Goal: Transaction & Acquisition: Purchase product/service

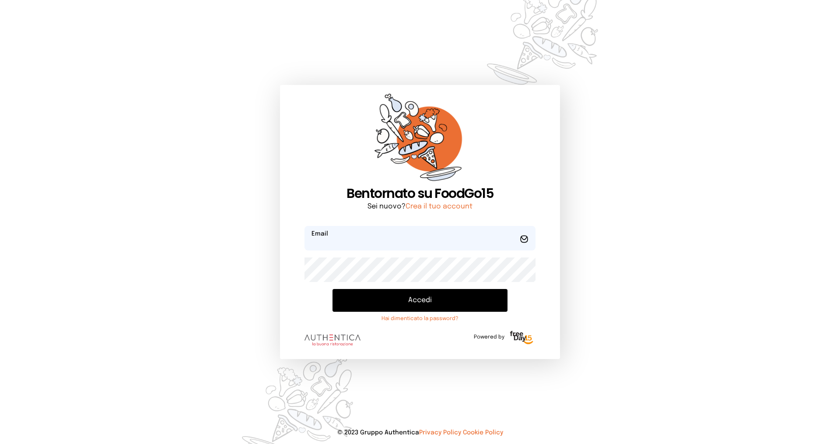
type input "**********"
click at [420, 300] on button "Accedi" at bounding box center [420, 300] width 175 height 23
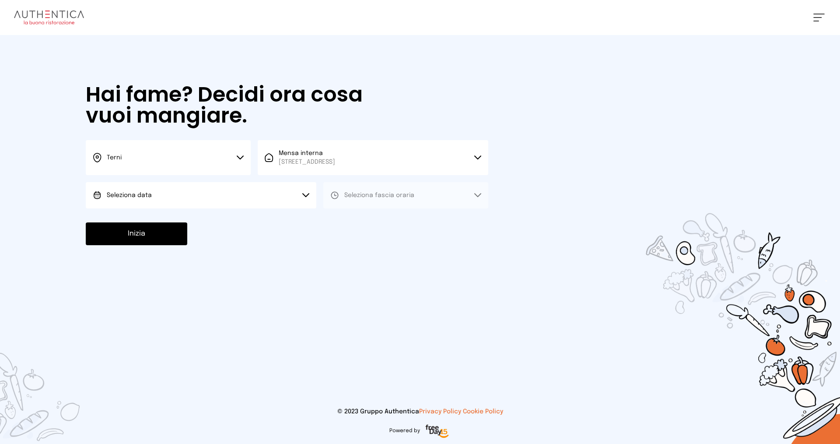
click at [209, 188] on button "Seleziona data" at bounding box center [201, 195] width 231 height 26
click at [197, 219] on li "[DATE], [DATE]" at bounding box center [201, 219] width 231 height 23
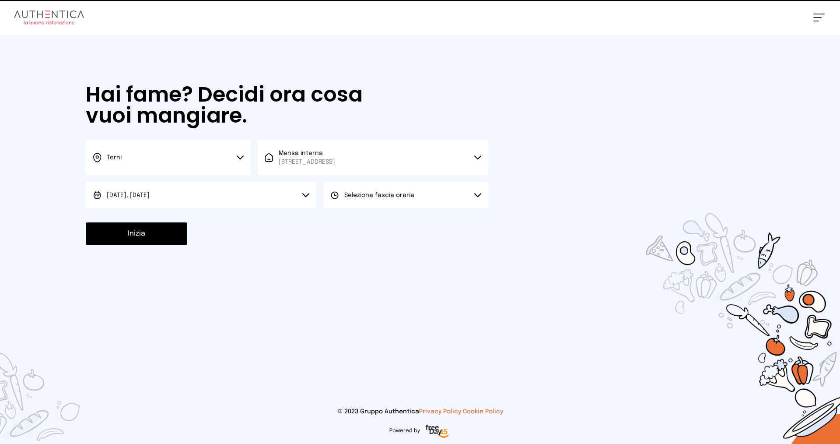
click at [362, 197] on span "Seleziona fascia oraria" at bounding box center [379, 195] width 70 height 6
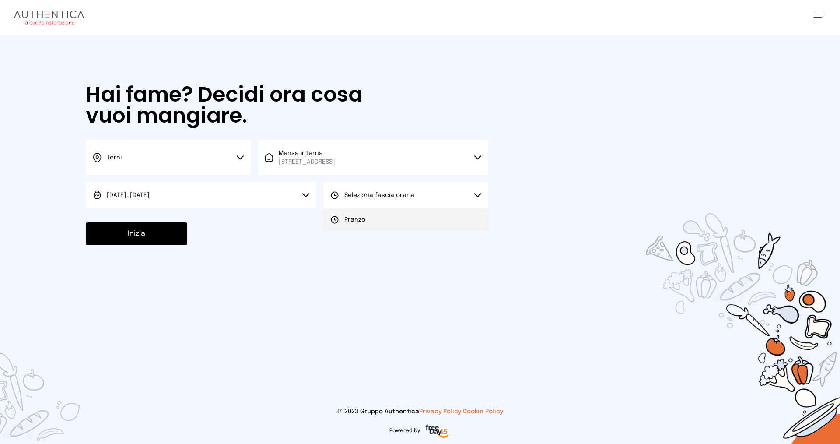
click at [351, 219] on span "Pranzo" at bounding box center [354, 219] width 21 height 9
click at [126, 232] on button "Inizia" at bounding box center [137, 233] width 102 height 23
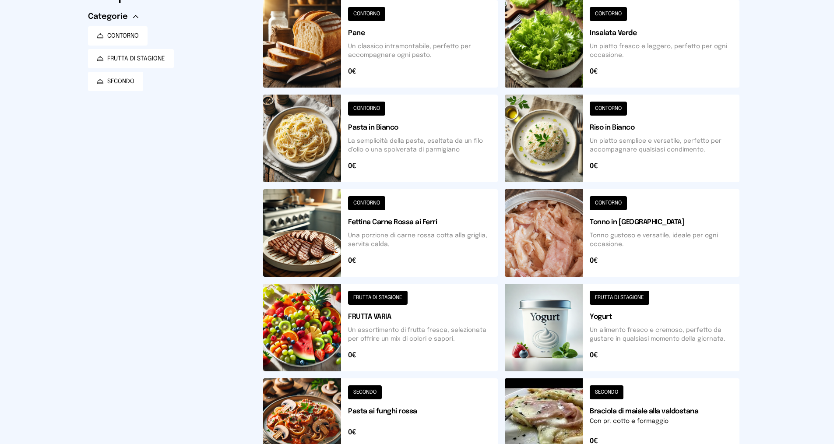
scroll to position [44, 0]
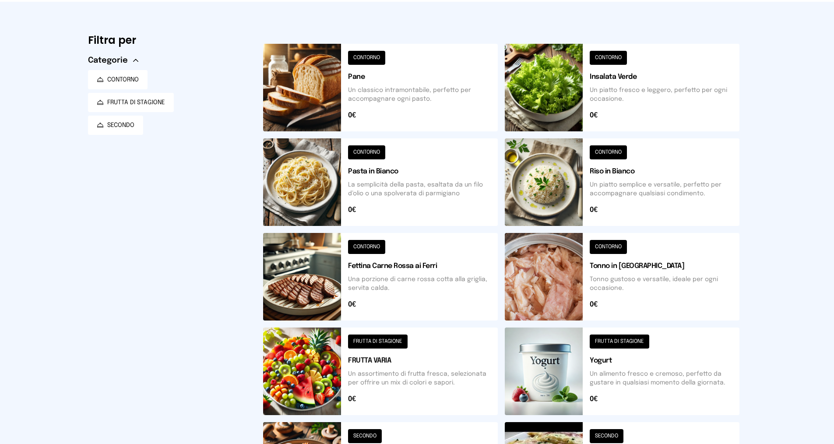
click at [389, 275] on button at bounding box center [380, 277] width 235 height 88
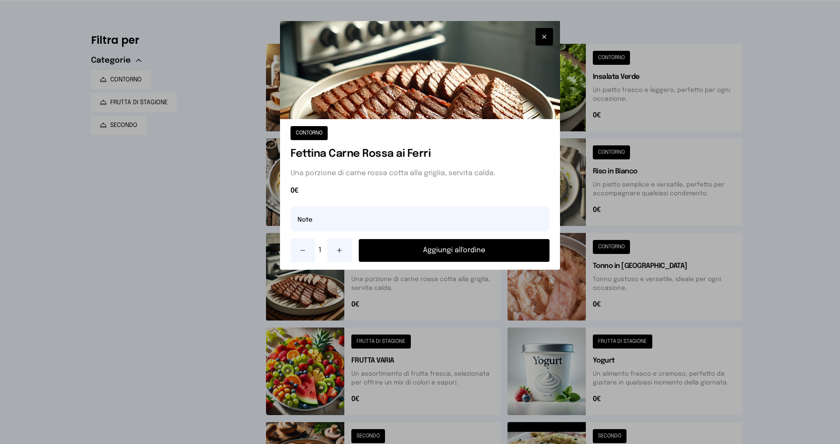
click at [434, 246] on button "Aggiungi all'ordine" at bounding box center [454, 250] width 191 height 23
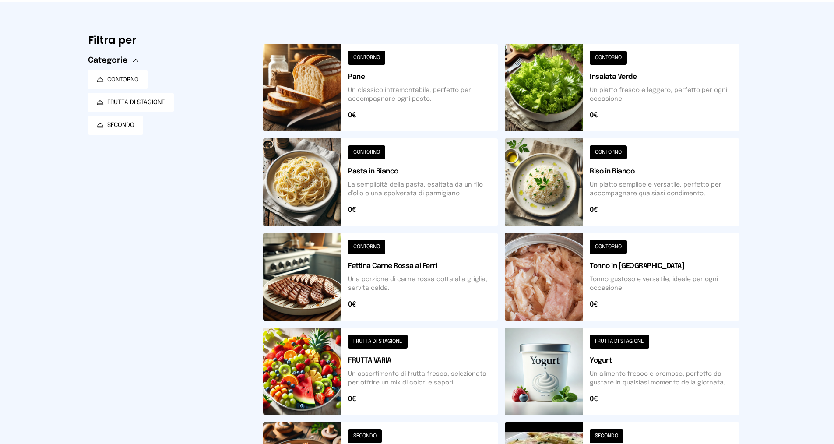
click at [626, 88] on button at bounding box center [622, 88] width 235 height 88
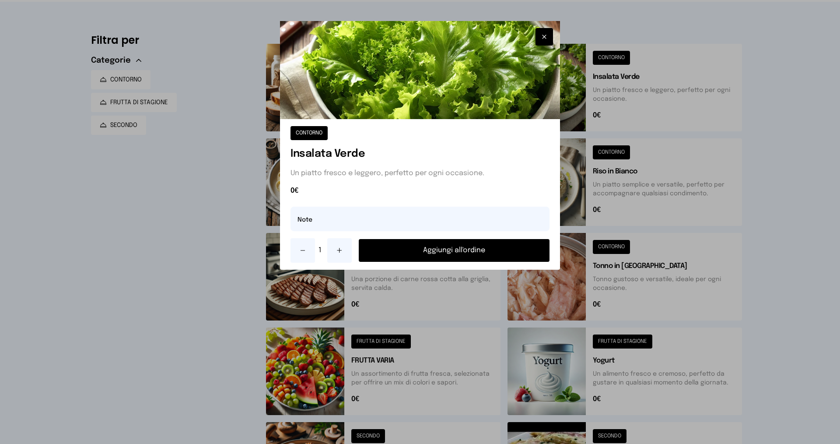
click at [469, 248] on button "Aggiungi all'ordine" at bounding box center [454, 250] width 191 height 23
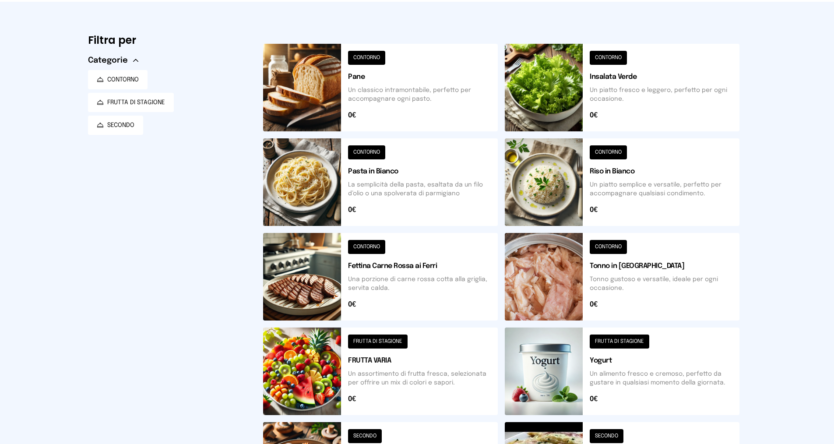
click at [383, 374] on button at bounding box center [380, 371] width 235 height 88
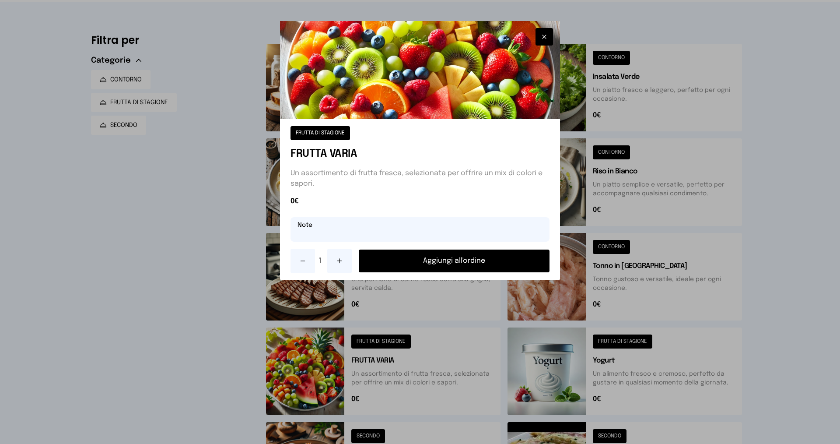
click at [343, 239] on input "text" at bounding box center [420, 229] width 259 height 25
type input "******"
click at [339, 258] on icon at bounding box center [339, 260] width 7 height 7
click at [430, 252] on button "Aggiungi all'ordine" at bounding box center [454, 260] width 191 height 23
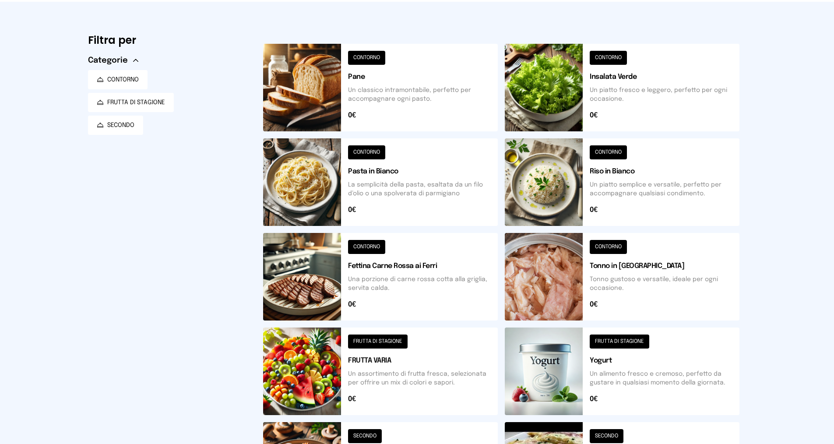
click at [628, 373] on button at bounding box center [622, 371] width 235 height 88
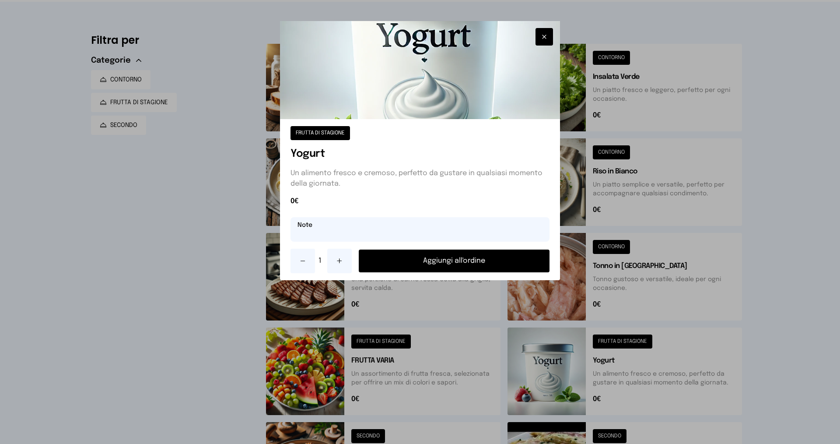
click at [408, 232] on input "text" at bounding box center [420, 229] width 259 height 25
type input "**********"
click at [439, 263] on button "Aggiungi all'ordine" at bounding box center [454, 260] width 191 height 23
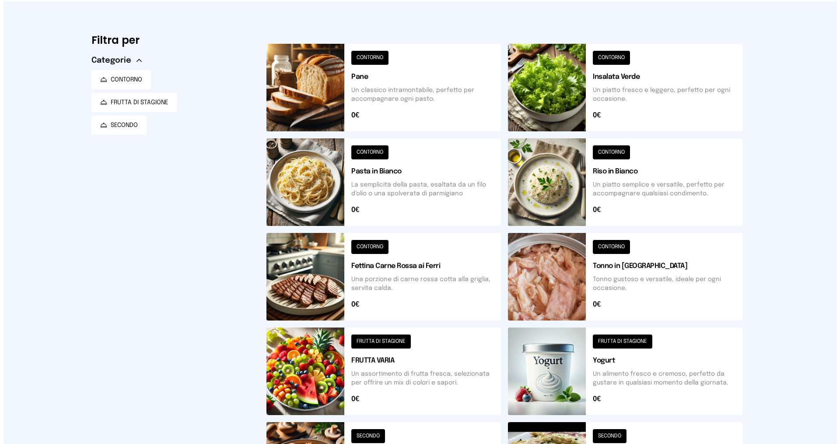
scroll to position [0, 0]
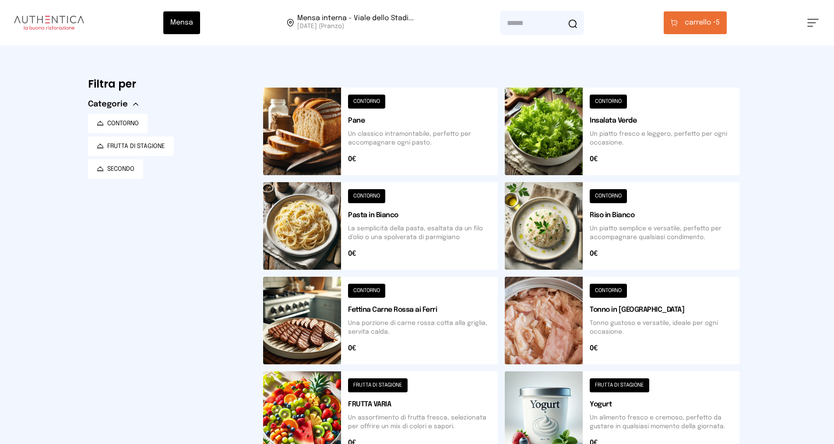
click at [683, 25] on button "carrello • 5" at bounding box center [695, 22] width 63 height 23
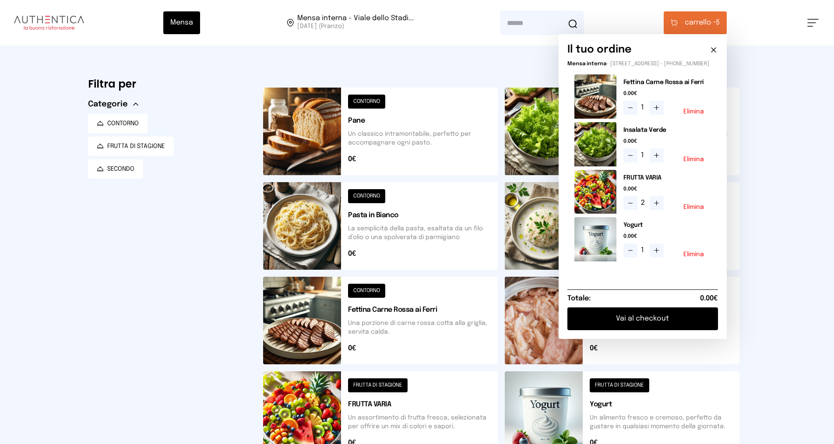
click at [614, 327] on button "Vai al checkout" at bounding box center [642, 318] width 151 height 23
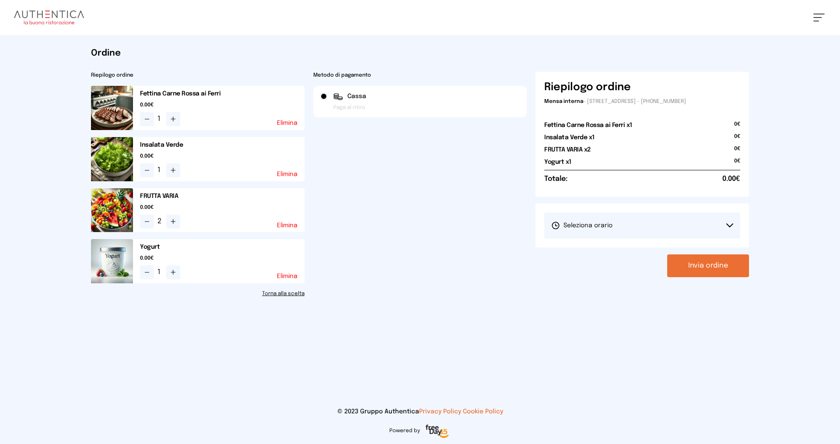
click at [581, 225] on span "Seleziona orario" at bounding box center [581, 225] width 61 height 9
click at [580, 250] on span "1° Turno (13:00 - 15:00)" at bounding box center [584, 250] width 66 height 9
click at [703, 266] on button "Invia ordine" at bounding box center [708, 265] width 82 height 23
